Goal: Ask a question

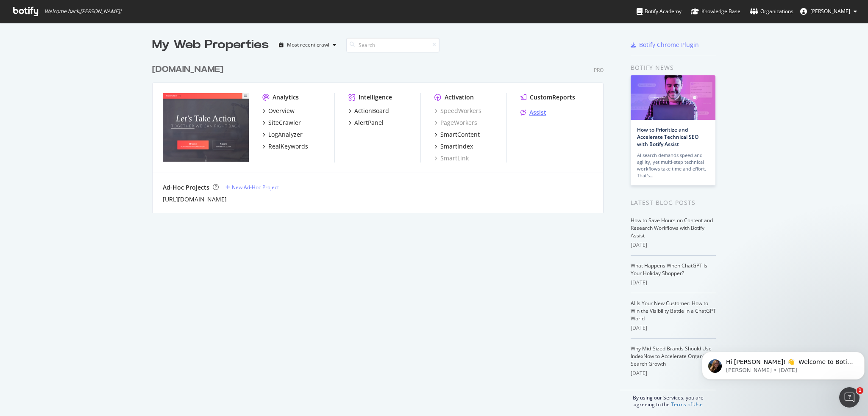
click at [537, 114] on div "Assist" at bounding box center [537, 112] width 17 height 8
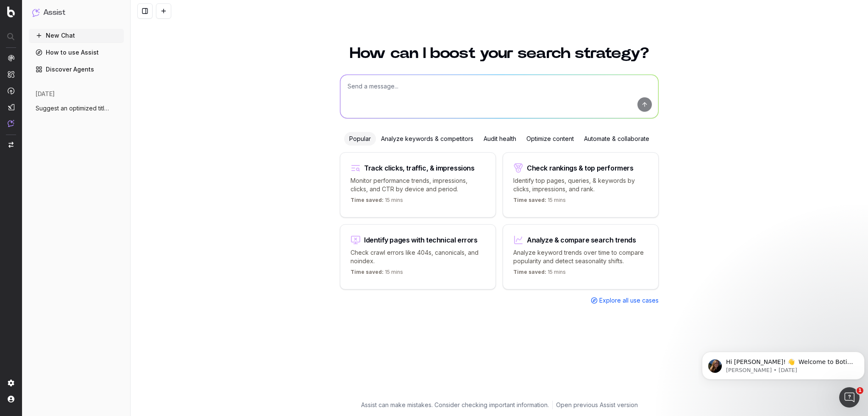
click at [408, 91] on textarea at bounding box center [499, 96] width 318 height 43
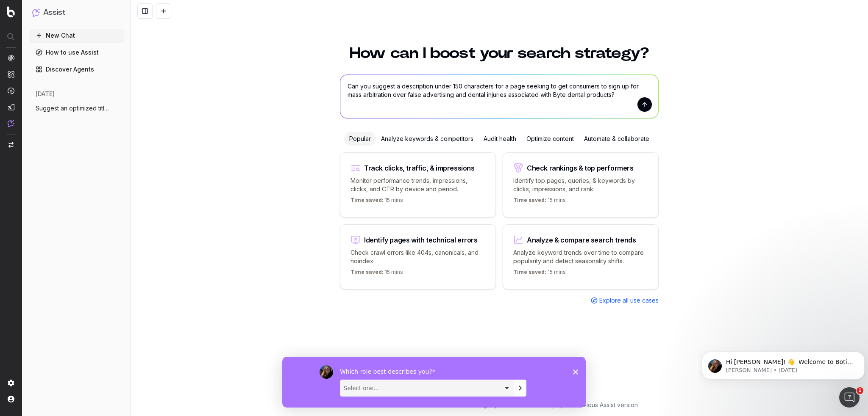
click at [643, 113] on textarea "Can you suggest a description under 150 characters for a page seeking to get co…" at bounding box center [499, 96] width 318 height 43
type textarea "Can you suggest a description under 150 characters for a page seeking to get co…"
click at [643, 106] on button "submit" at bounding box center [644, 104] width 14 height 14
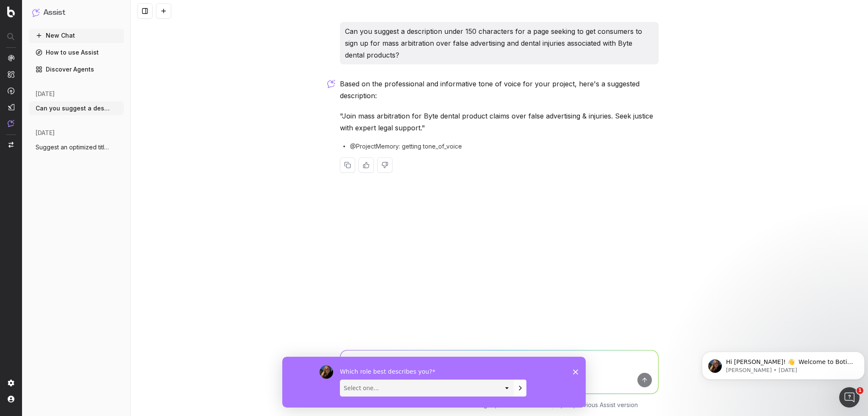
click at [576, 372] on polygon "Close survey" at bounding box center [575, 371] width 5 height 5
